Goal: Find specific page/section: Find specific page/section

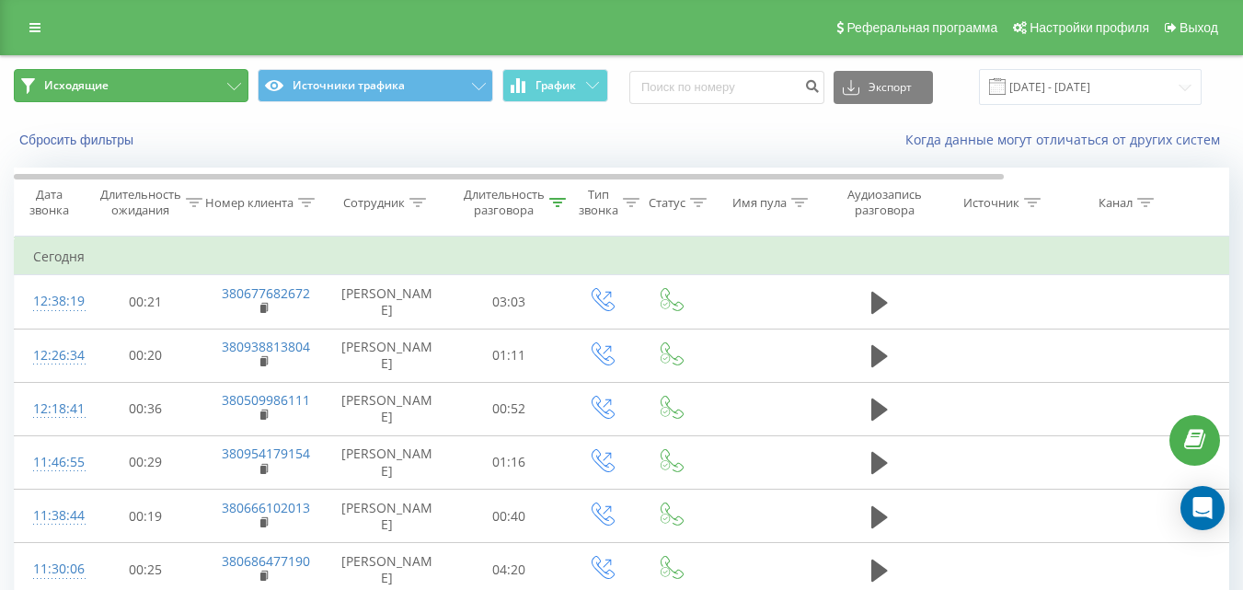
click at [208, 89] on button "Исходящие" at bounding box center [131, 85] width 235 height 33
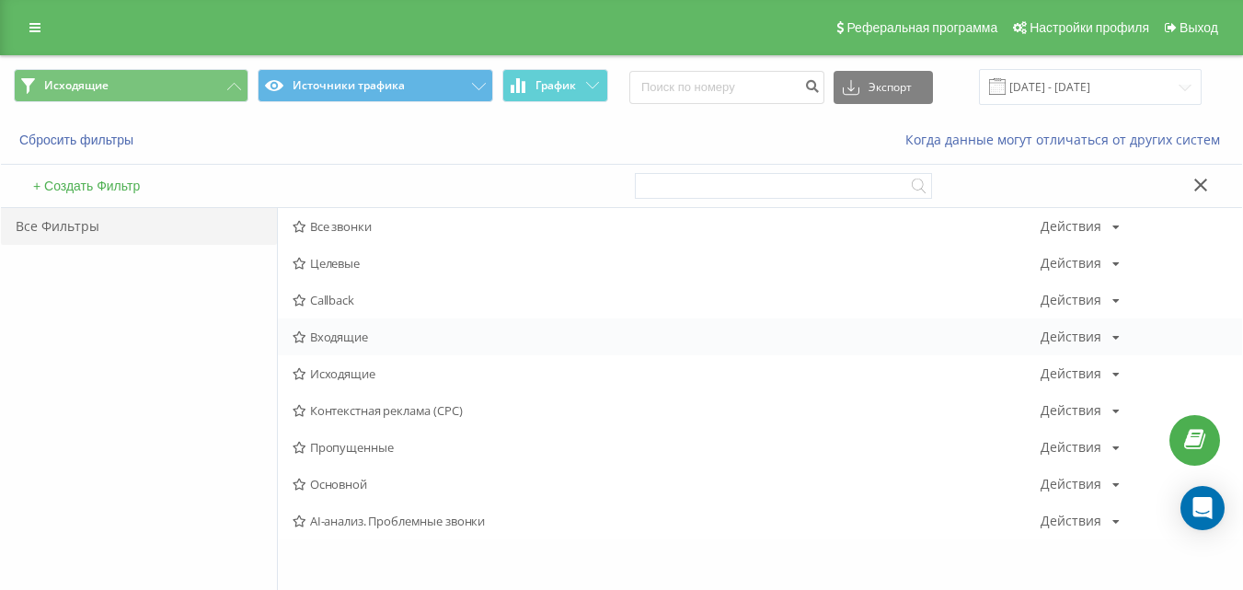
click at [369, 325] on div "Входящие Действия Редактировать Копировать Удалить По умолчанию Поделиться" at bounding box center [760, 336] width 964 height 37
click at [367, 341] on span "Входящие" at bounding box center [667, 336] width 748 height 13
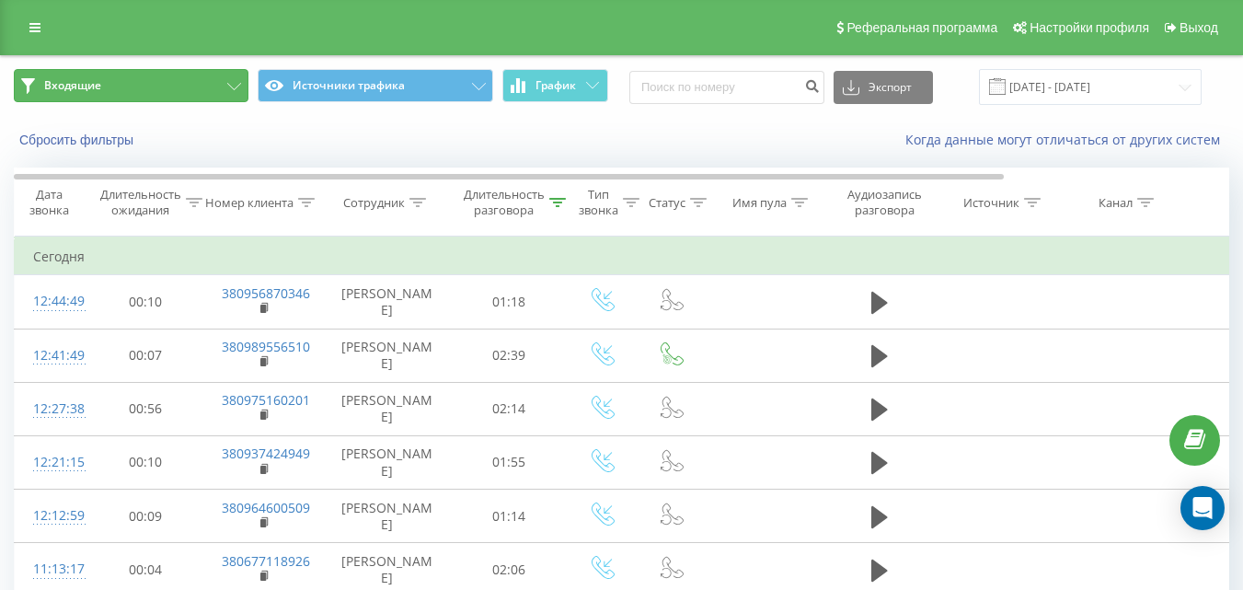
click at [217, 94] on button "Входящие" at bounding box center [131, 85] width 235 height 33
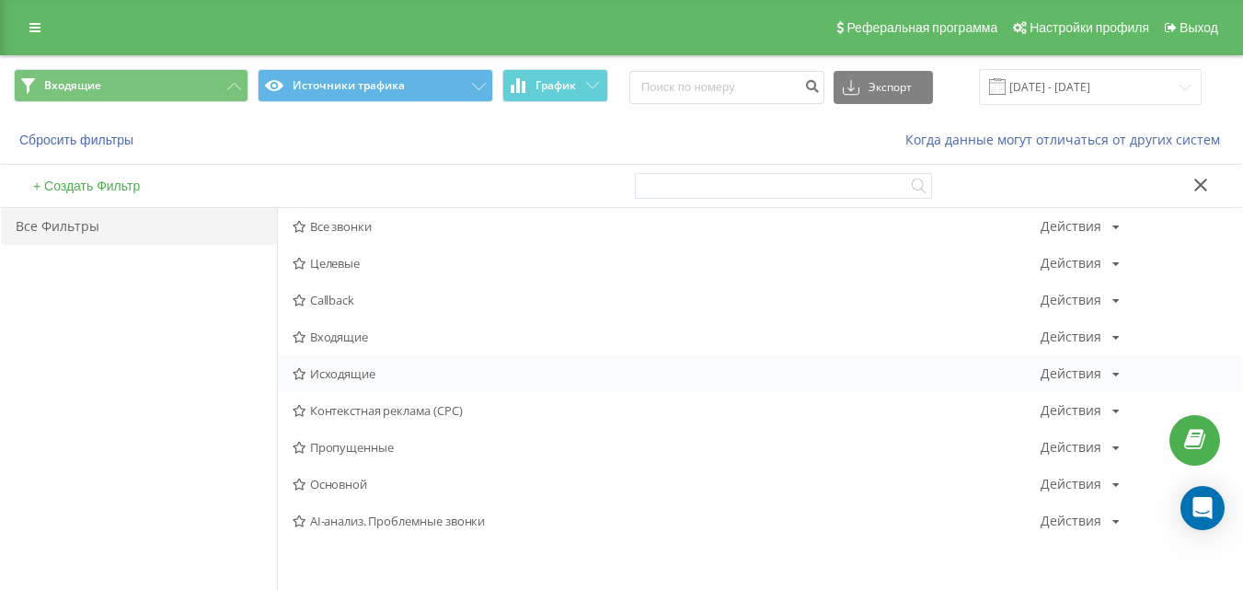
click at [354, 367] on span "Исходящие" at bounding box center [667, 373] width 748 height 13
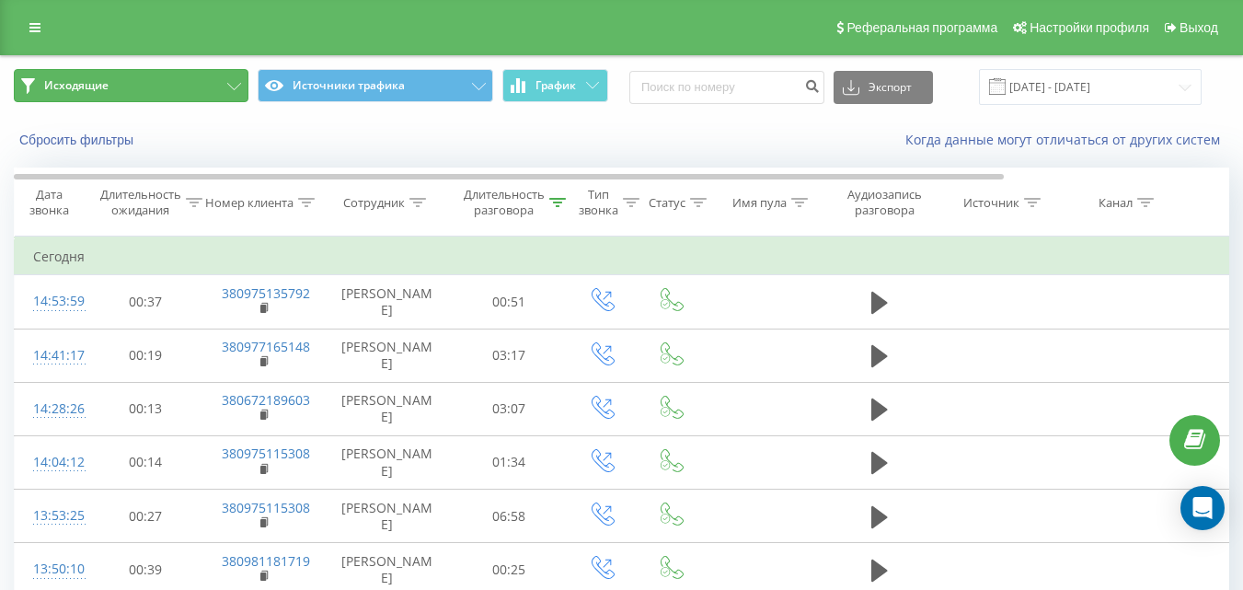
click at [190, 88] on button "Исходящие" at bounding box center [131, 85] width 235 height 33
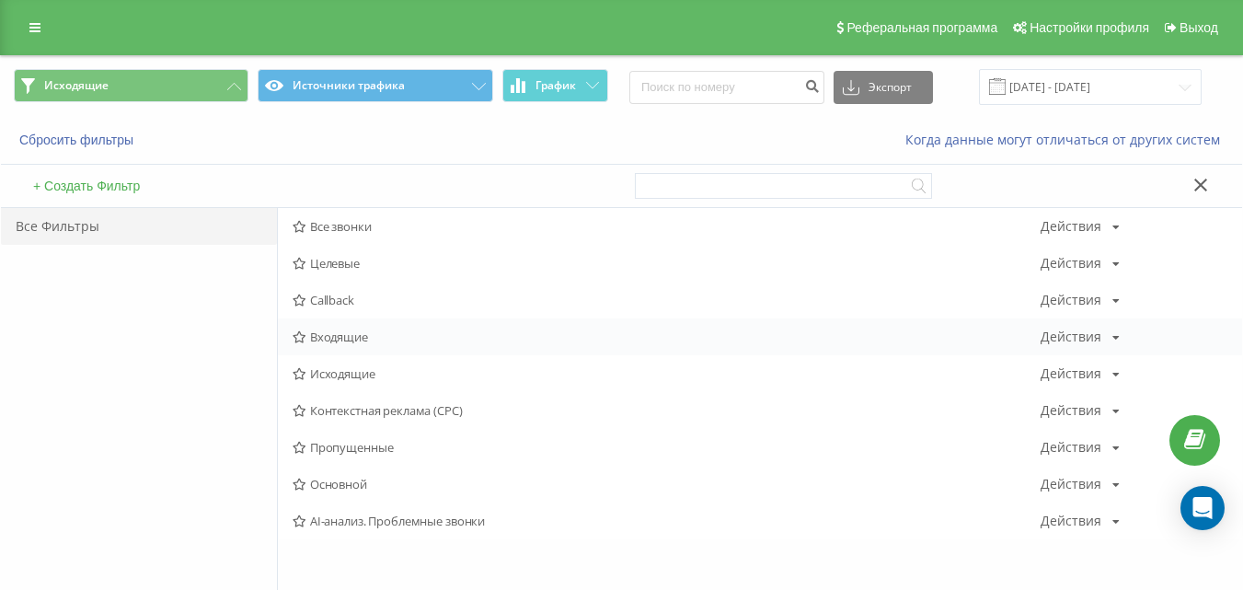
click at [375, 349] on div "Входящие Действия Редактировать Копировать Удалить По умолчанию Поделиться" at bounding box center [760, 336] width 964 height 37
click at [337, 333] on span "Входящие" at bounding box center [667, 336] width 748 height 13
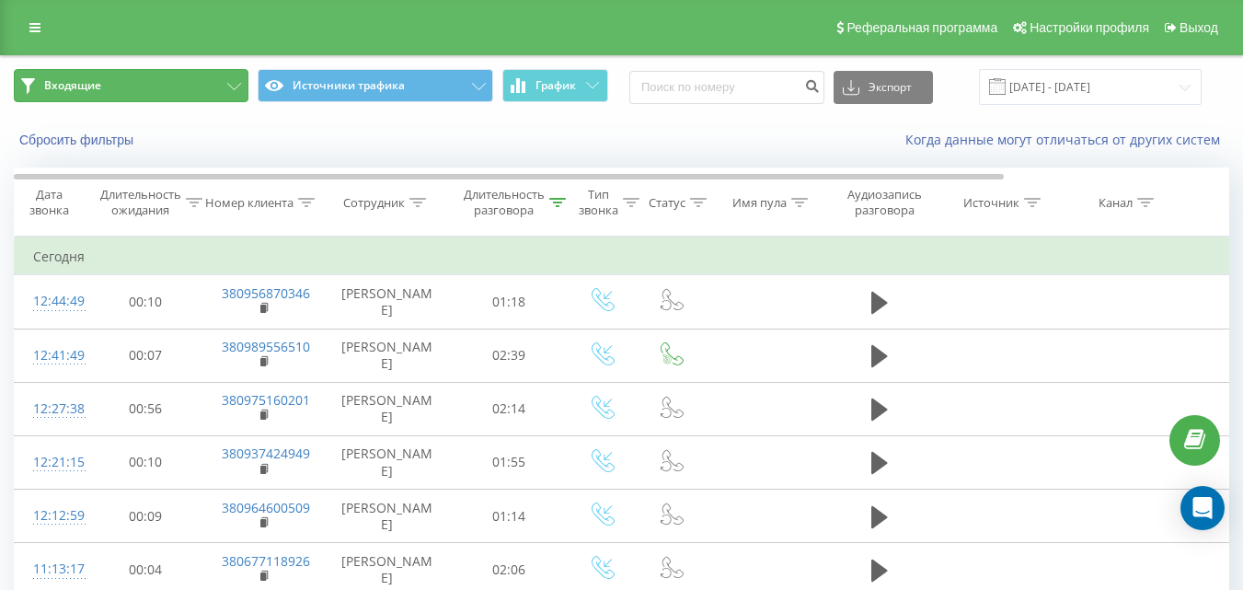
click at [228, 94] on button "Входящие" at bounding box center [131, 85] width 235 height 33
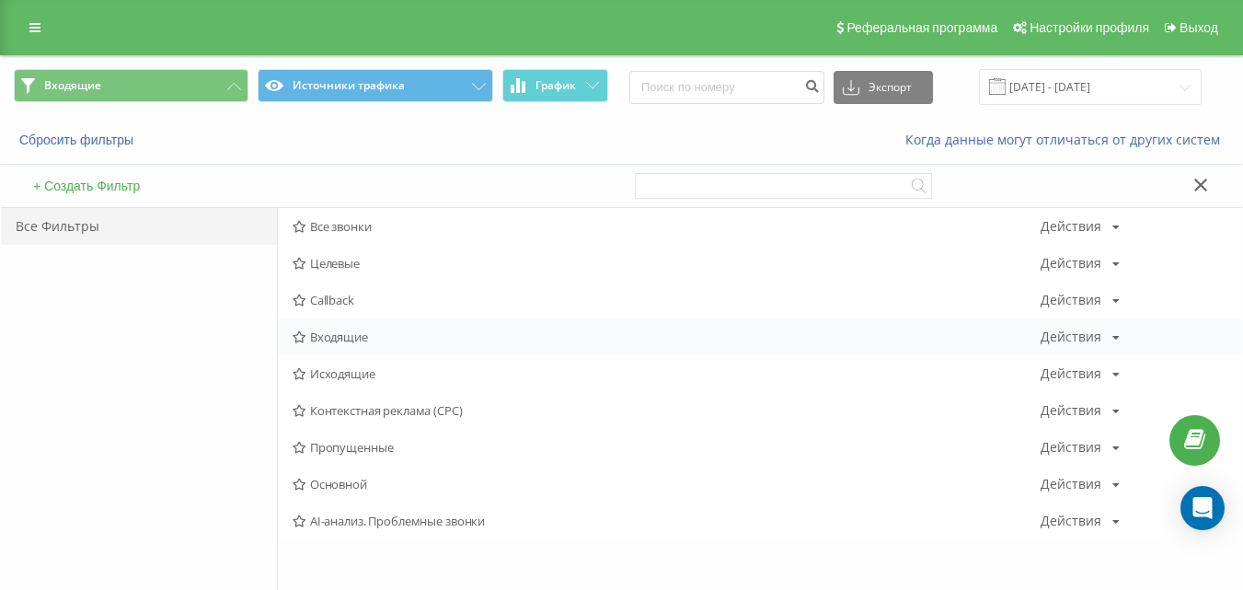
click at [367, 342] on span "Входящие" at bounding box center [667, 336] width 748 height 13
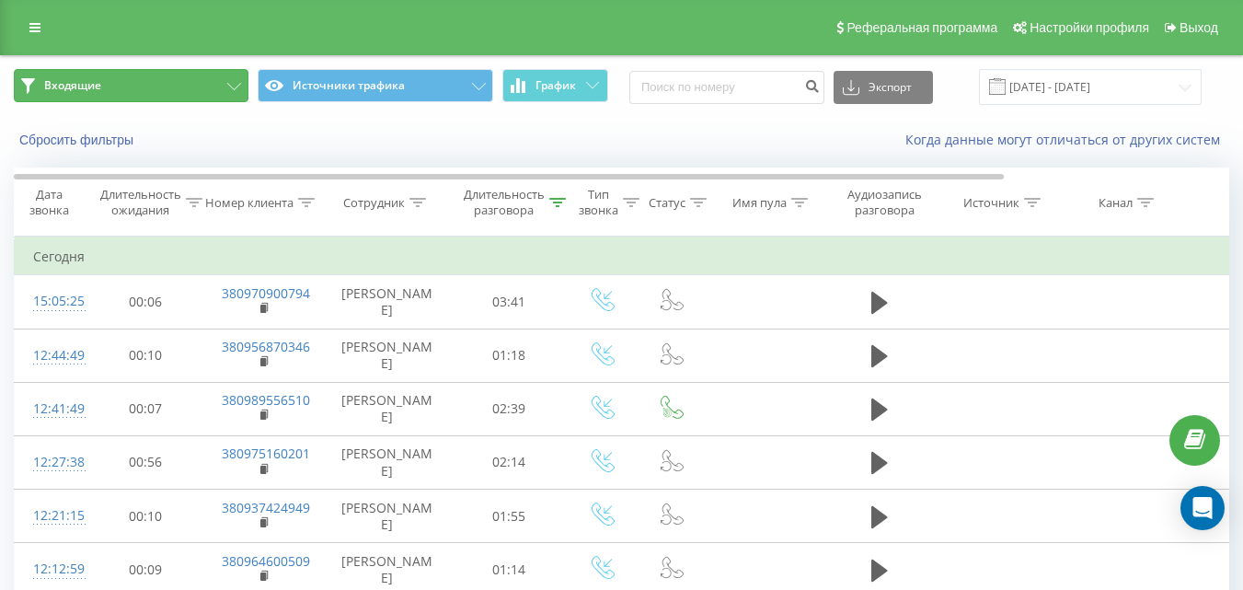
click at [222, 88] on button "Входящие" at bounding box center [131, 85] width 235 height 33
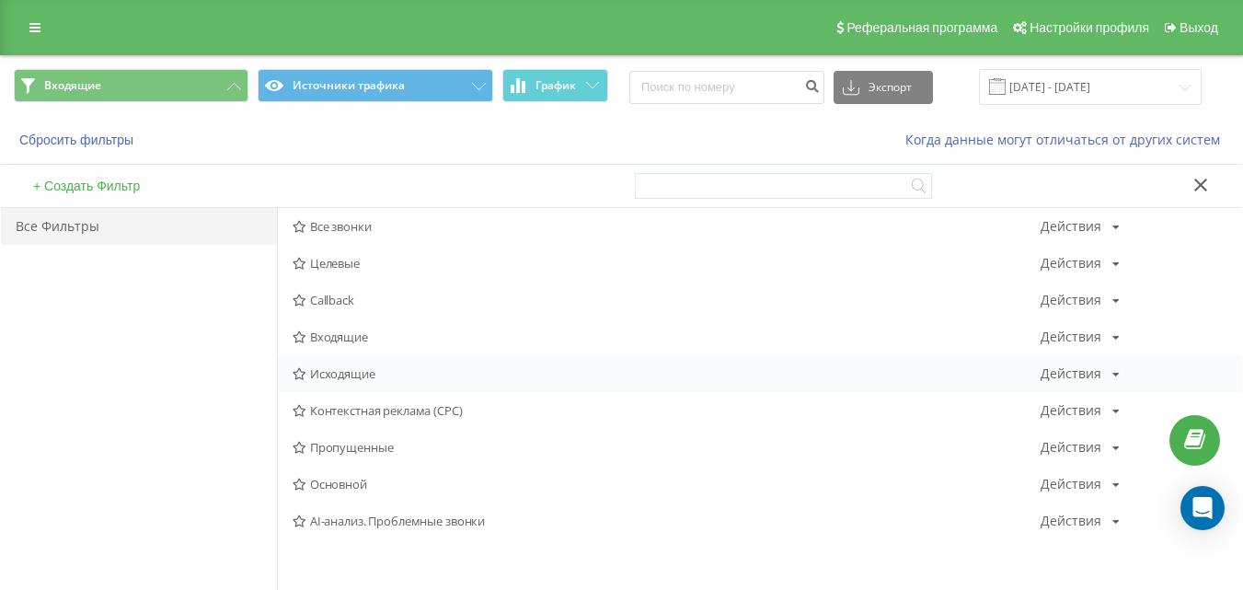
click at [343, 374] on span "Исходящие" at bounding box center [667, 373] width 748 height 13
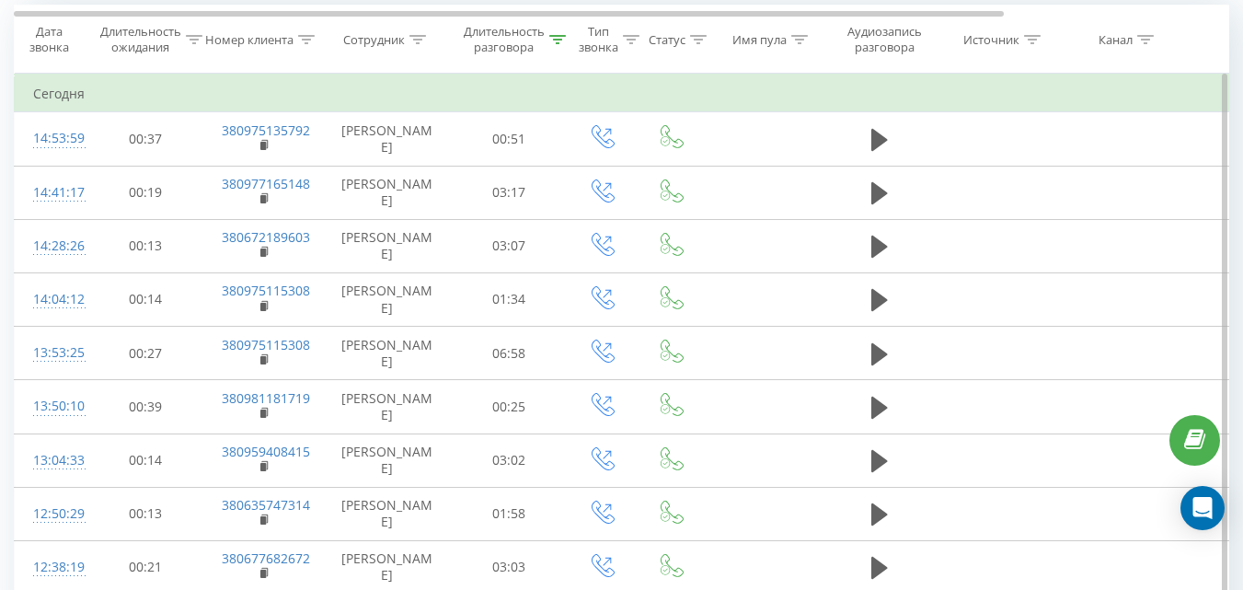
scroll to position [158, 0]
